Goal: Task Accomplishment & Management: Manage account settings

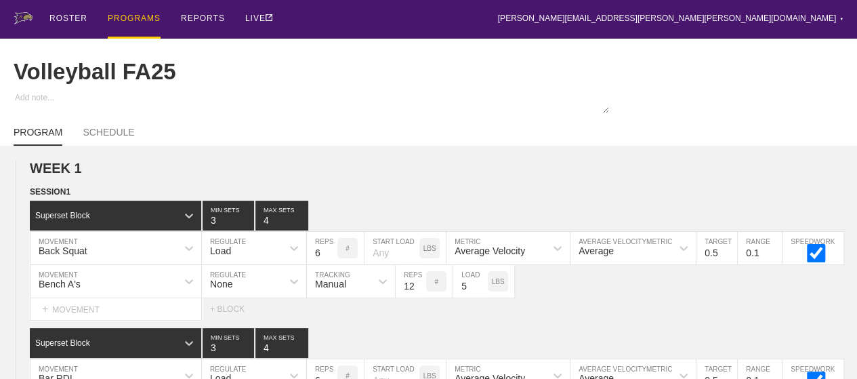
click at [131, 16] on div "PROGRAMS" at bounding box center [134, 19] width 53 height 39
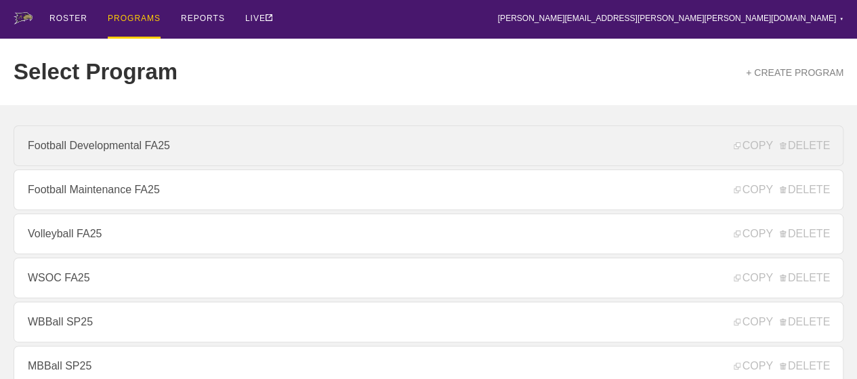
click at [120, 150] on link "Football Developmental FA25" at bounding box center [429, 145] width 830 height 41
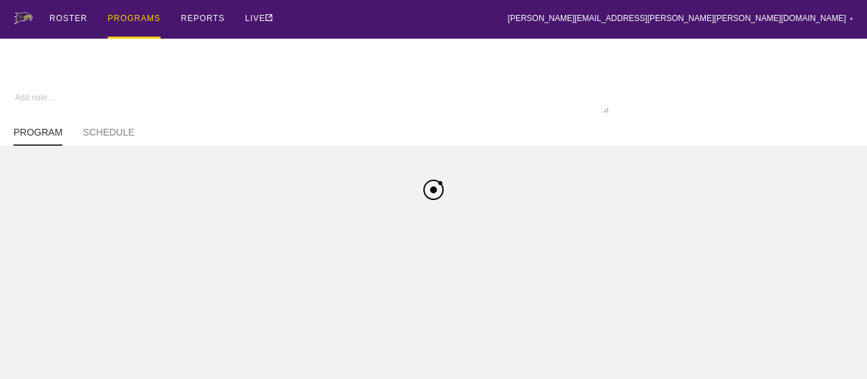
type textarea "x"
type input "Football Developmental FA25"
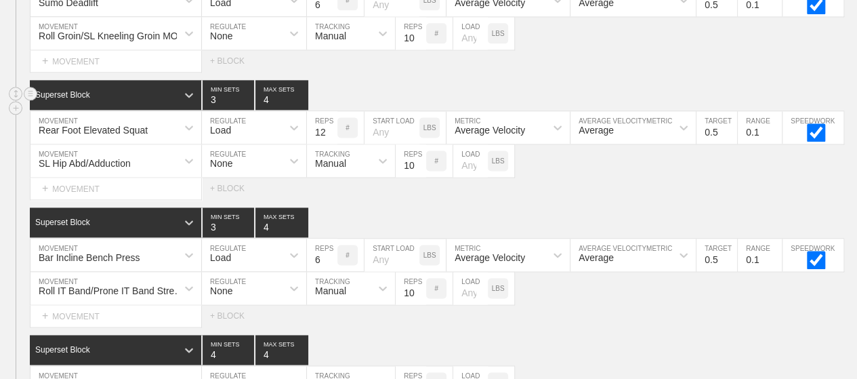
scroll to position [890, 0]
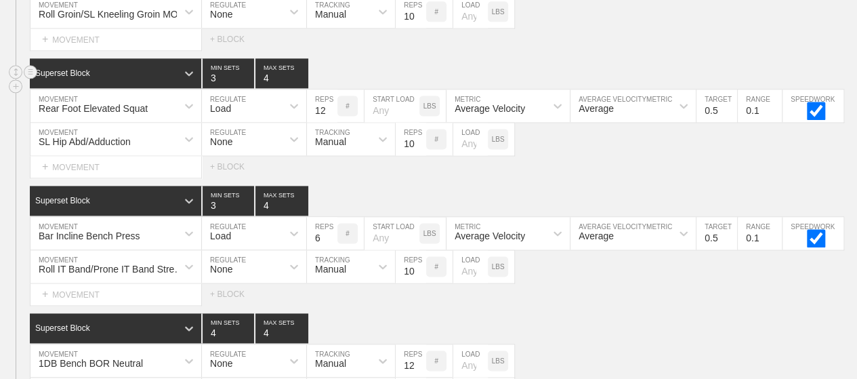
click at [614, 81] on div "Superset Block 3 MIN SETS 4 MAX SETS" at bounding box center [443, 73] width 827 height 30
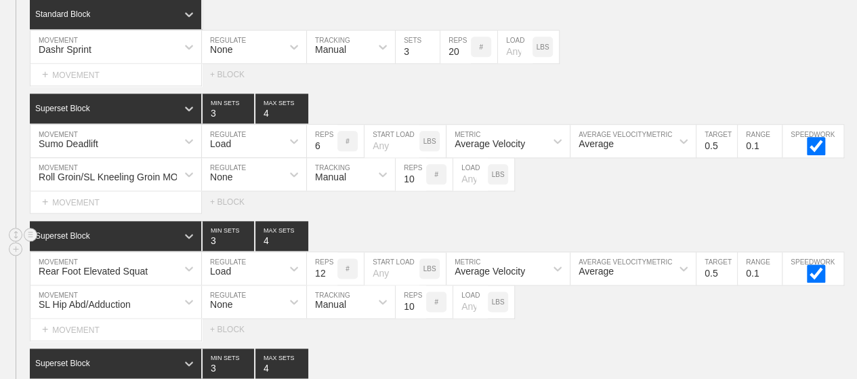
scroll to position [0, 0]
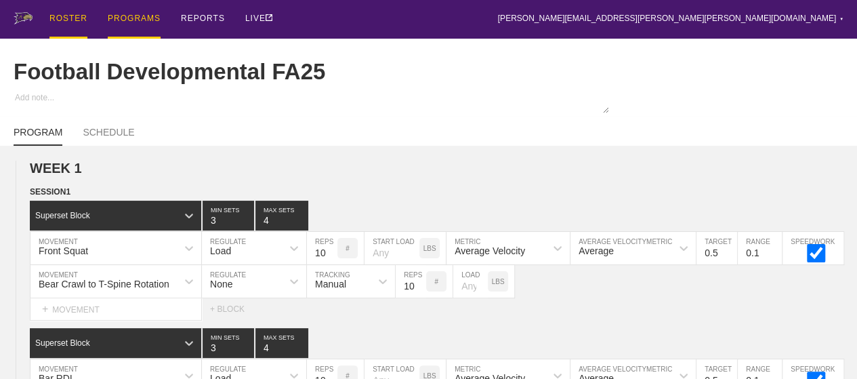
click at [61, 16] on div "ROSTER" at bounding box center [68, 19] width 38 height 39
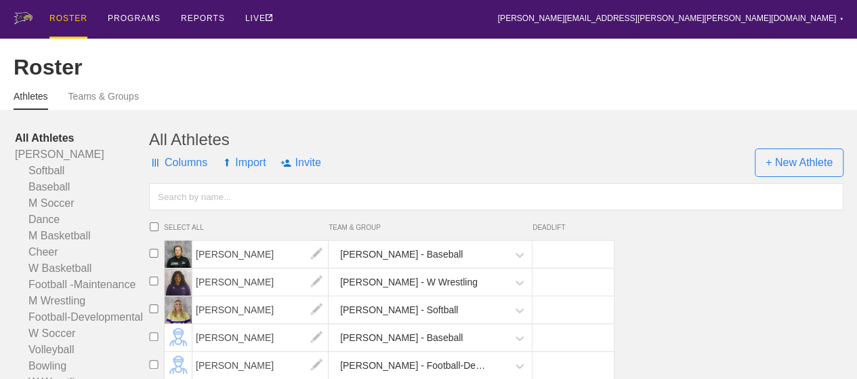
click at [247, 206] on input "text" at bounding box center [496, 196] width 694 height 27
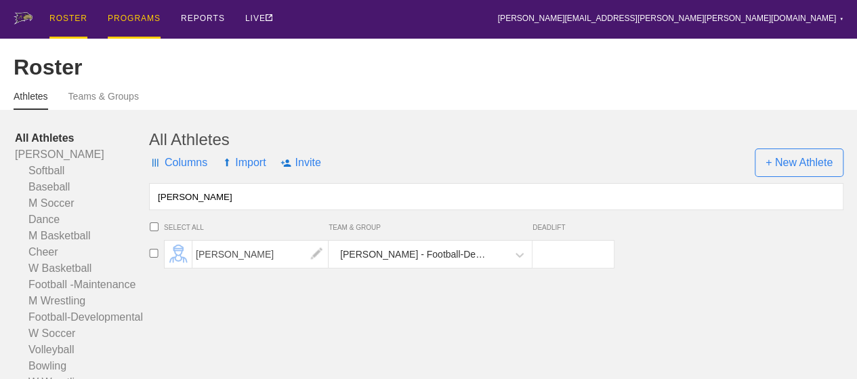
type input "[PERSON_NAME]"
click at [131, 17] on div "PROGRAMS" at bounding box center [134, 19] width 53 height 39
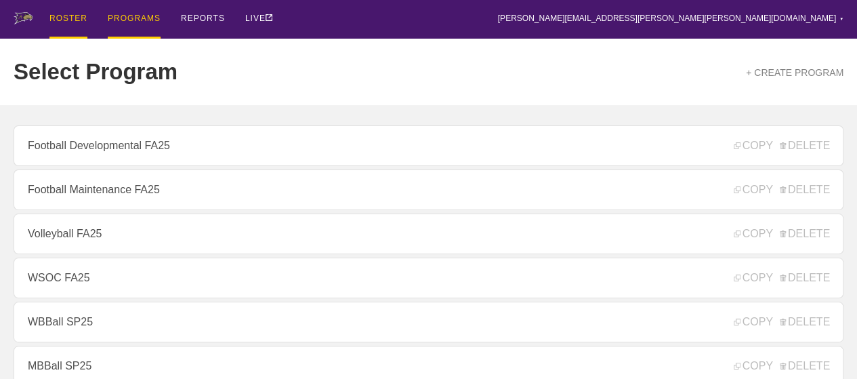
click at [73, 9] on div "ROSTER" at bounding box center [68, 19] width 38 height 39
click at [73, 19] on div "ROSTER" at bounding box center [68, 19] width 38 height 39
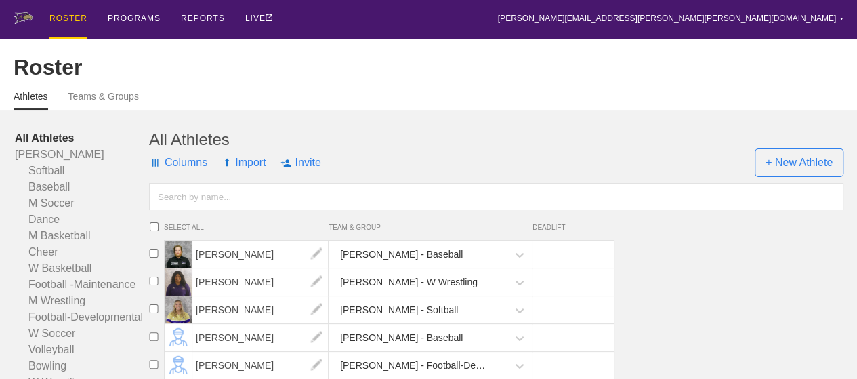
click at [276, 205] on input "text" at bounding box center [496, 196] width 694 height 27
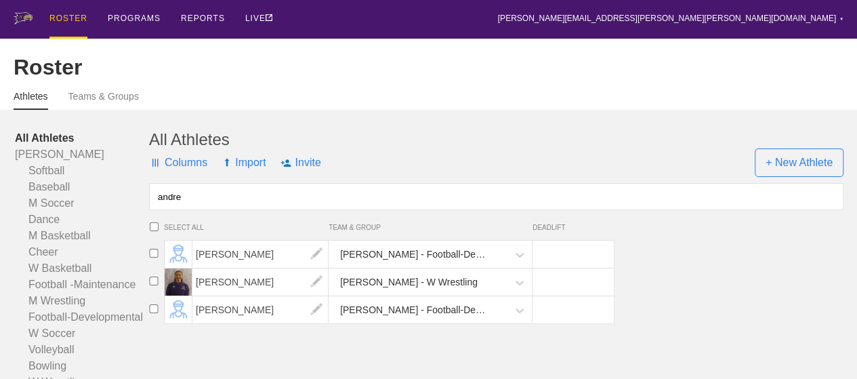
type input "andre"
click at [152, 257] on input "checkbox" at bounding box center [154, 253] width 20 height 9
checkbox input "true"
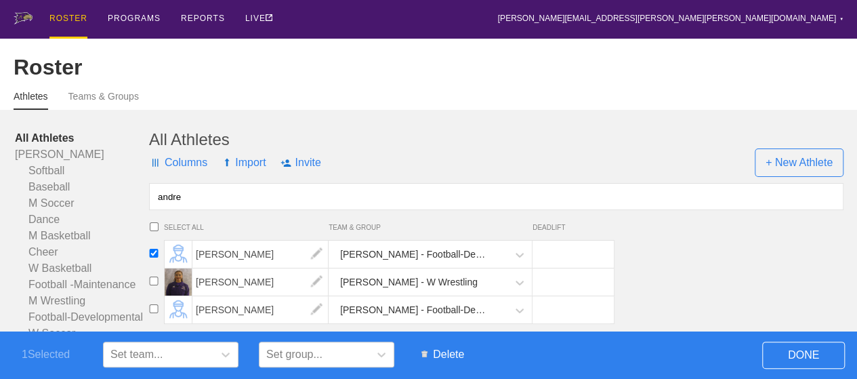
click at [446, 356] on span "Delete" at bounding box center [443, 354] width 56 height 26
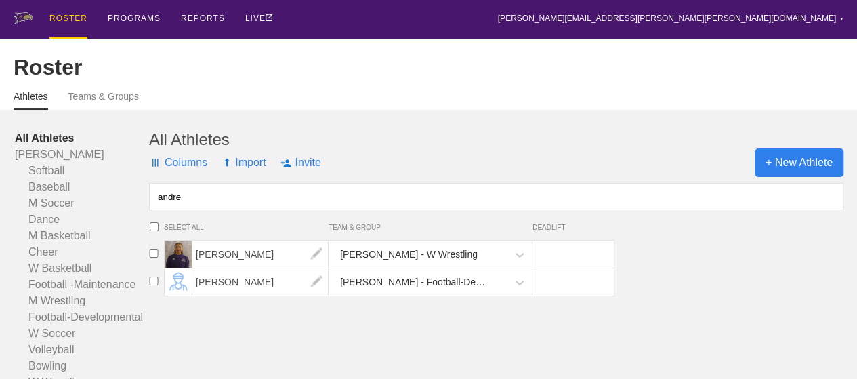
click at [824, 166] on span "+ New Athlete" at bounding box center [799, 162] width 89 height 28
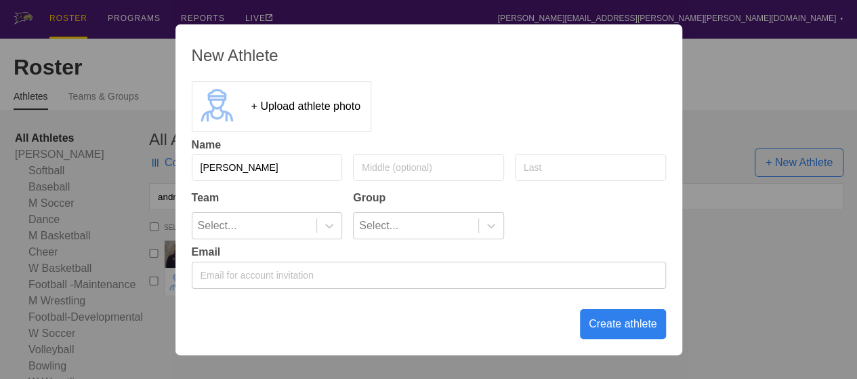
type input "[PERSON_NAME]"
click at [590, 167] on input "text" at bounding box center [590, 167] width 151 height 27
type input "Barrington"
click at [326, 238] on div at bounding box center [328, 226] width 25 height 26
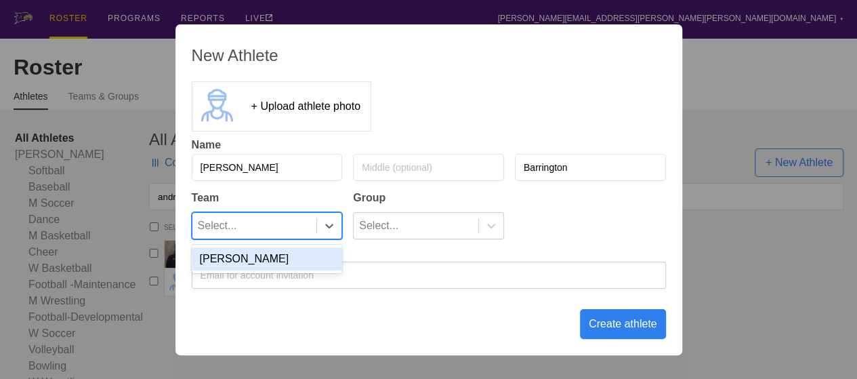
click at [316, 264] on div "[PERSON_NAME]" at bounding box center [267, 258] width 151 height 23
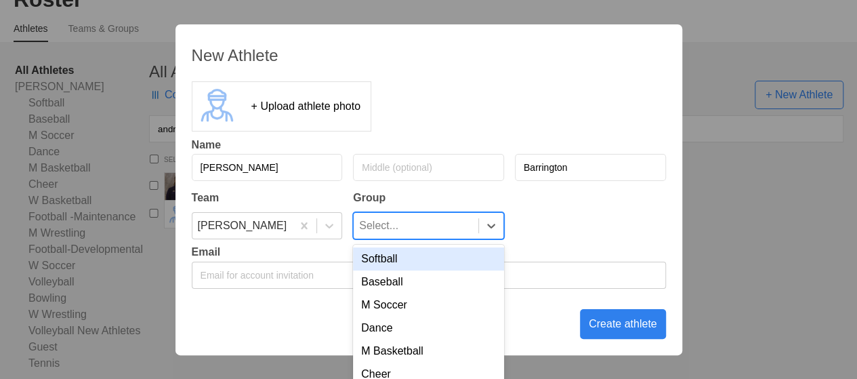
click at [485, 232] on div at bounding box center [490, 226] width 25 height 26
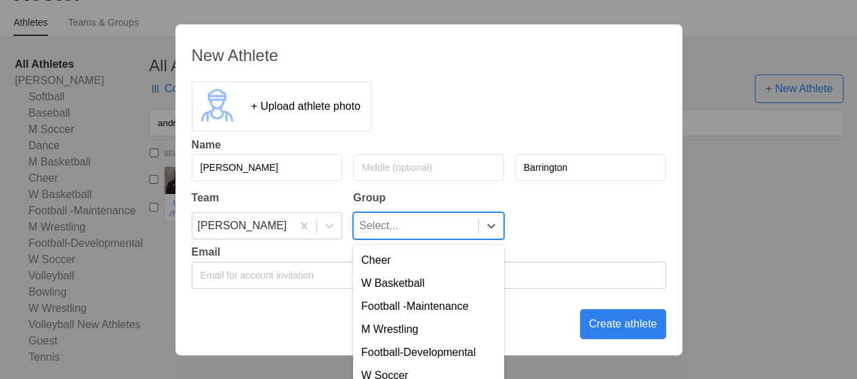
scroll to position [115, 0]
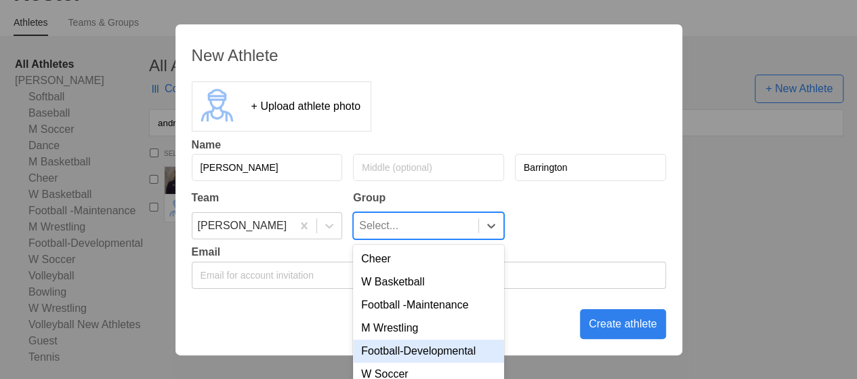
click at [467, 349] on div "Football-Developmental" at bounding box center [428, 350] width 151 height 23
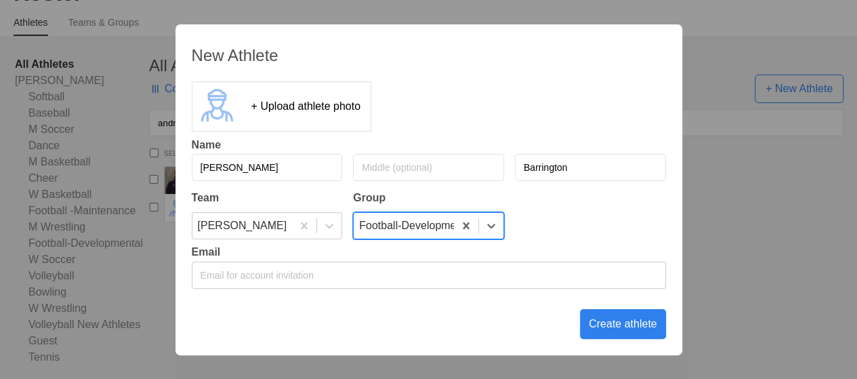
click at [587, 329] on div "Create athlete" at bounding box center [623, 324] width 86 height 30
